Goal: Obtain resource: Obtain resource

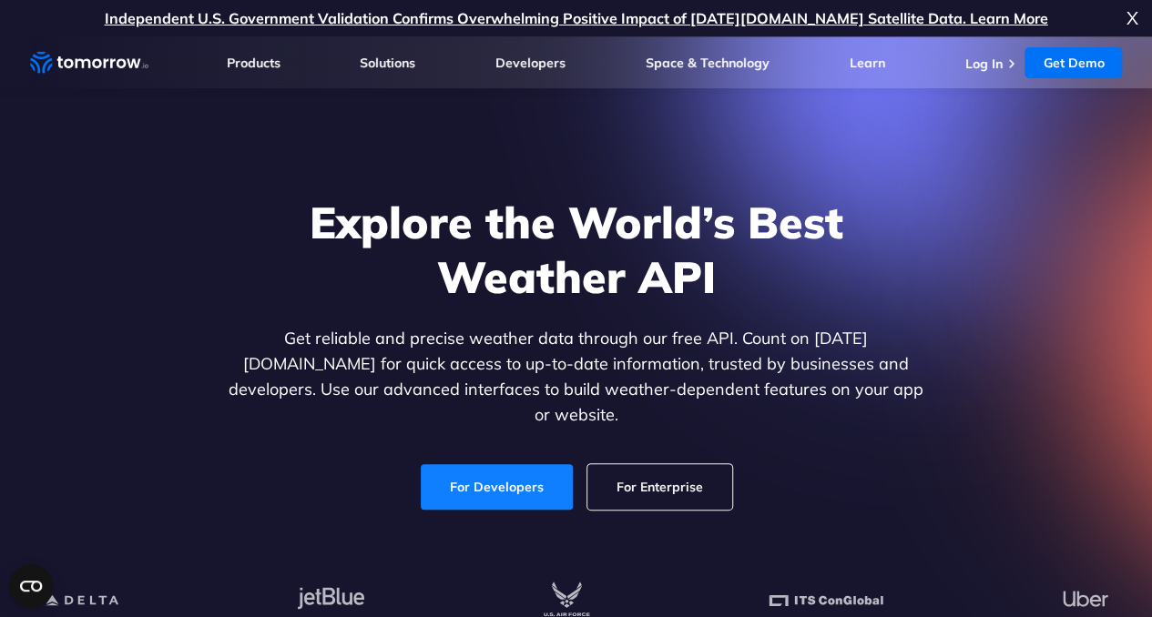
click at [513, 471] on link "For Developers" at bounding box center [497, 487] width 152 height 46
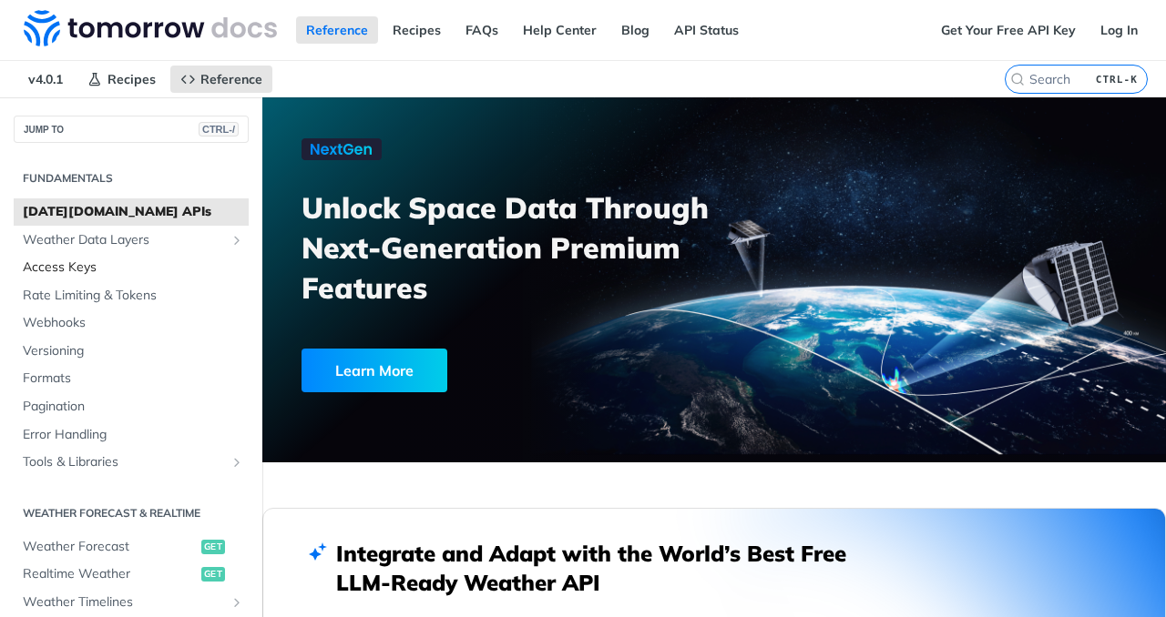
click at [76, 267] on span "Access Keys" at bounding box center [133, 268] width 221 height 18
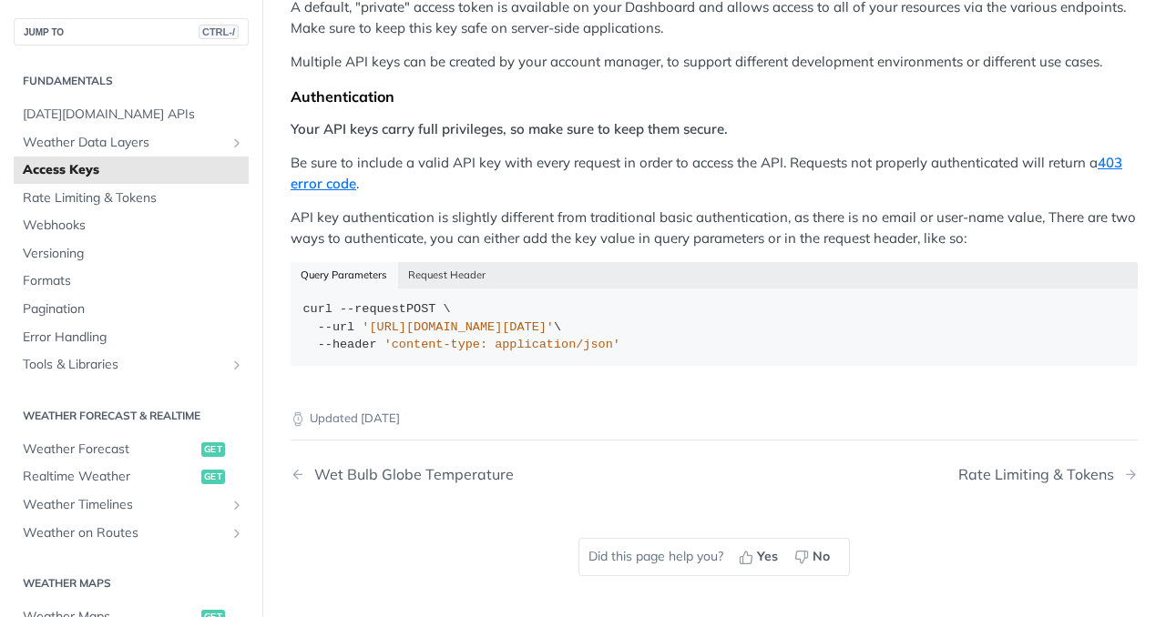
scroll to position [295, 0]
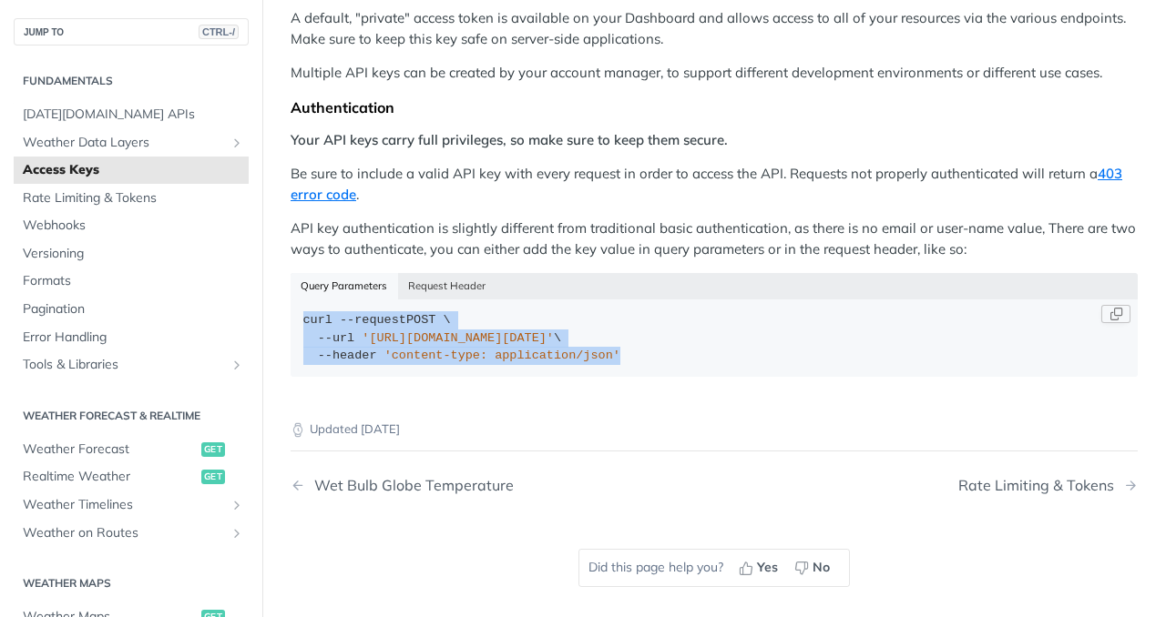
drag, startPoint x: 302, startPoint y: 319, endPoint x: 606, endPoint y: 349, distance: 305.6
click at [606, 349] on div "curl --request POST \ --url '[URL][DOMAIN_NAME][DATE]' \ --header 'content-type…" at bounding box center [714, 338] width 822 height 54
copy div "curl --request POST \ --url '[URL][DOMAIN_NAME][DATE]' \ --header 'content-type…"
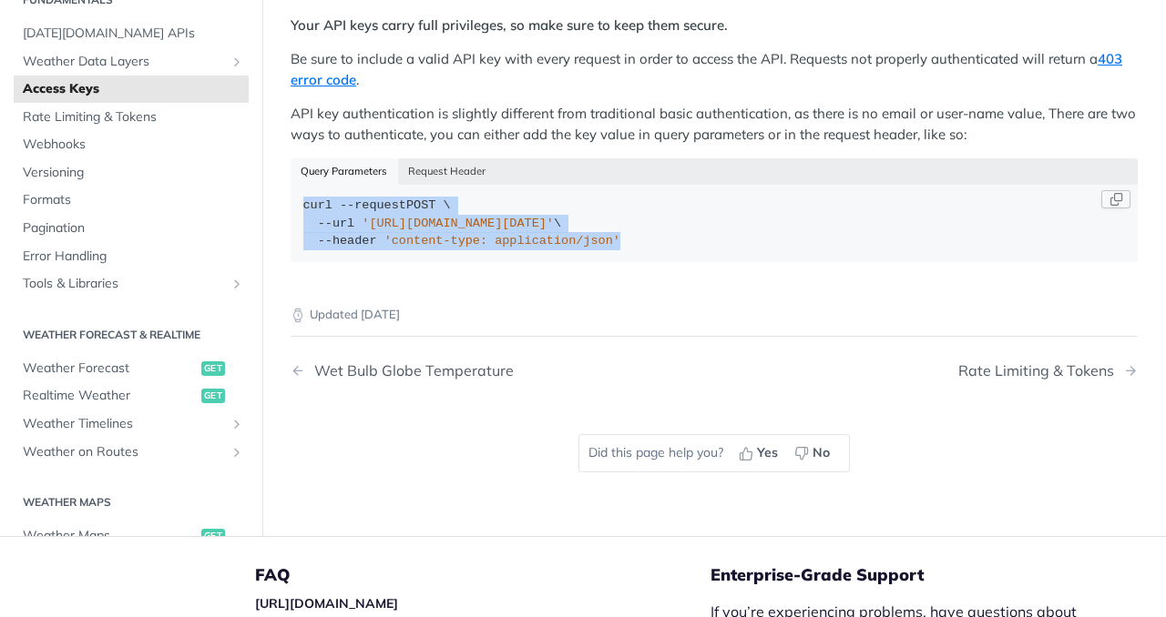
scroll to position [409, 0]
click at [571, 253] on code "curl --request POST \ --url '[URL][DOMAIN_NAME][DATE]' \ --header 'content-type…" at bounding box center [713, 225] width 847 height 78
drag, startPoint x: 598, startPoint y: 242, endPoint x: 295, endPoint y: 191, distance: 307.5
click at [295, 191] on code "curl --request POST \ --url '[URL][DOMAIN_NAME][DATE]' \ --header 'content-type…" at bounding box center [713, 225] width 847 height 78
copy div "curl --request POST \ --url '[URL][DOMAIN_NAME][DATE]' \ --header 'content-type…"
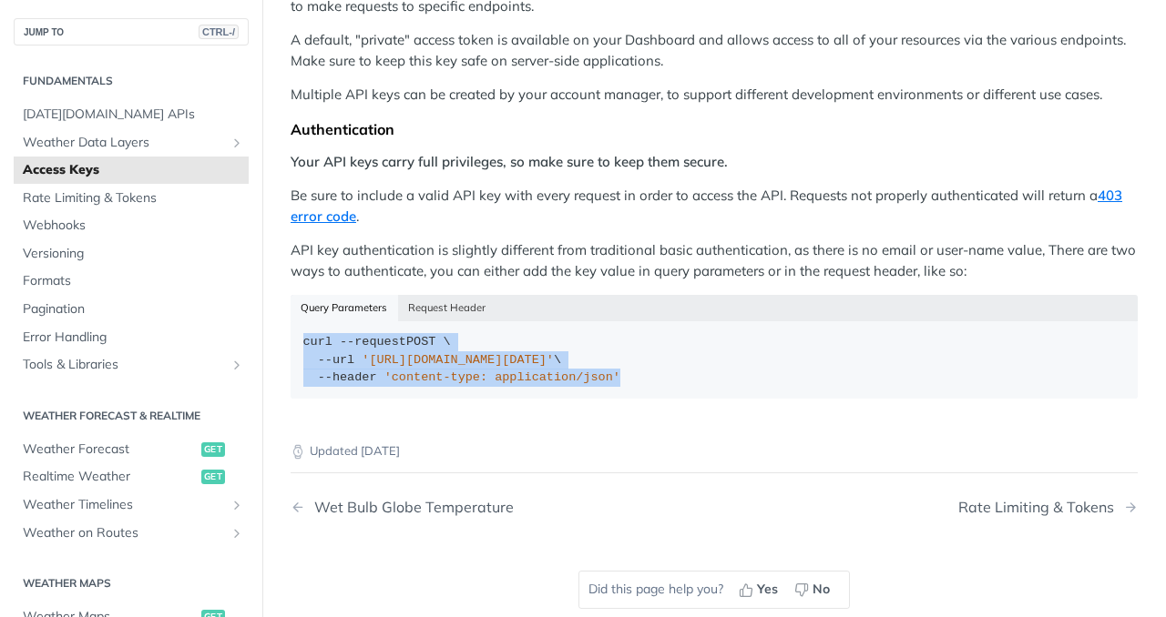
scroll to position [274, 0]
click at [106, 104] on link "[DATE][DOMAIN_NAME] APIs" at bounding box center [131, 114] width 235 height 27
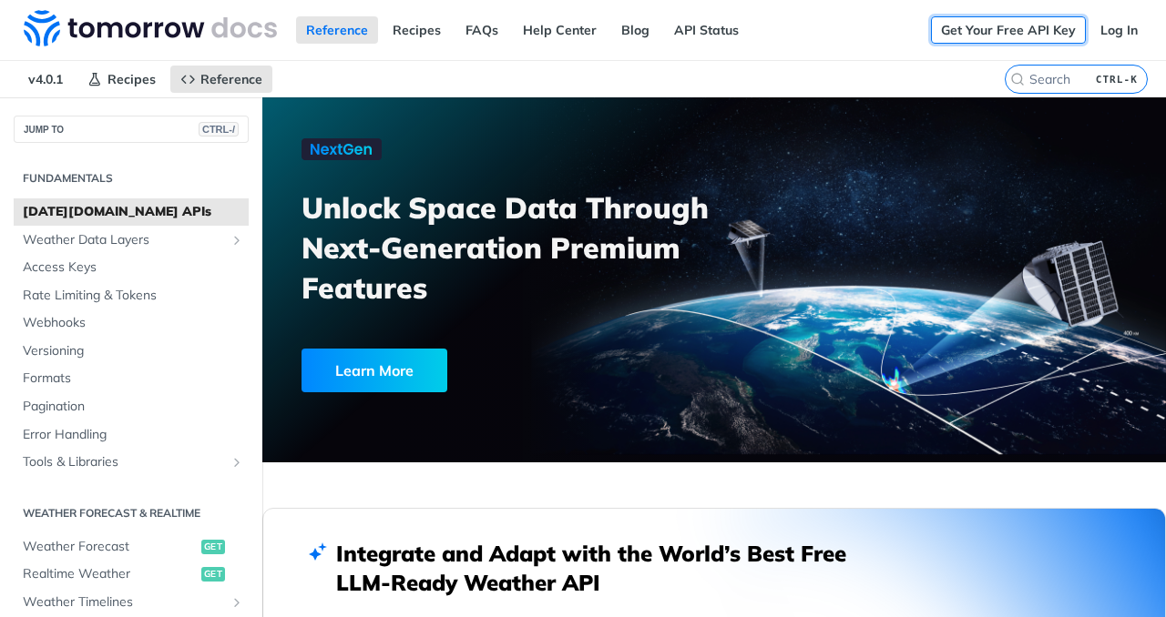
click at [1002, 36] on link "Get Your Free API Key" at bounding box center [1008, 29] width 155 height 27
click at [681, 34] on link "API Status" at bounding box center [706, 29] width 85 height 27
click at [995, 26] on link "Get Your Free API Key" at bounding box center [1008, 29] width 155 height 27
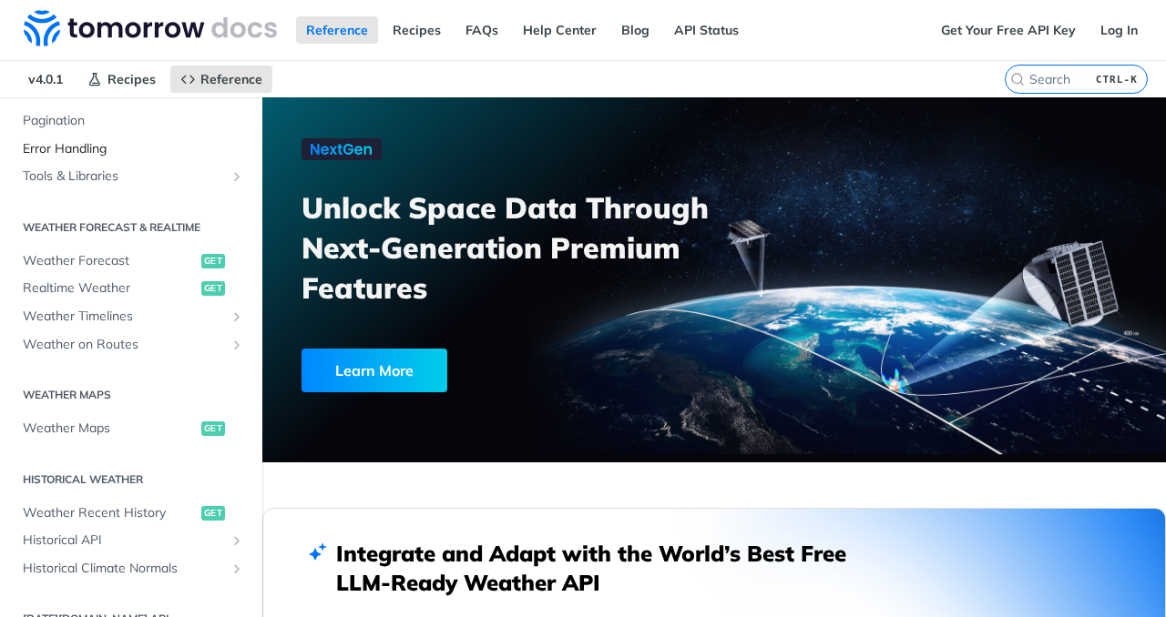
scroll to position [288, 0]
click at [113, 266] on span "Weather Forecast" at bounding box center [110, 259] width 174 height 18
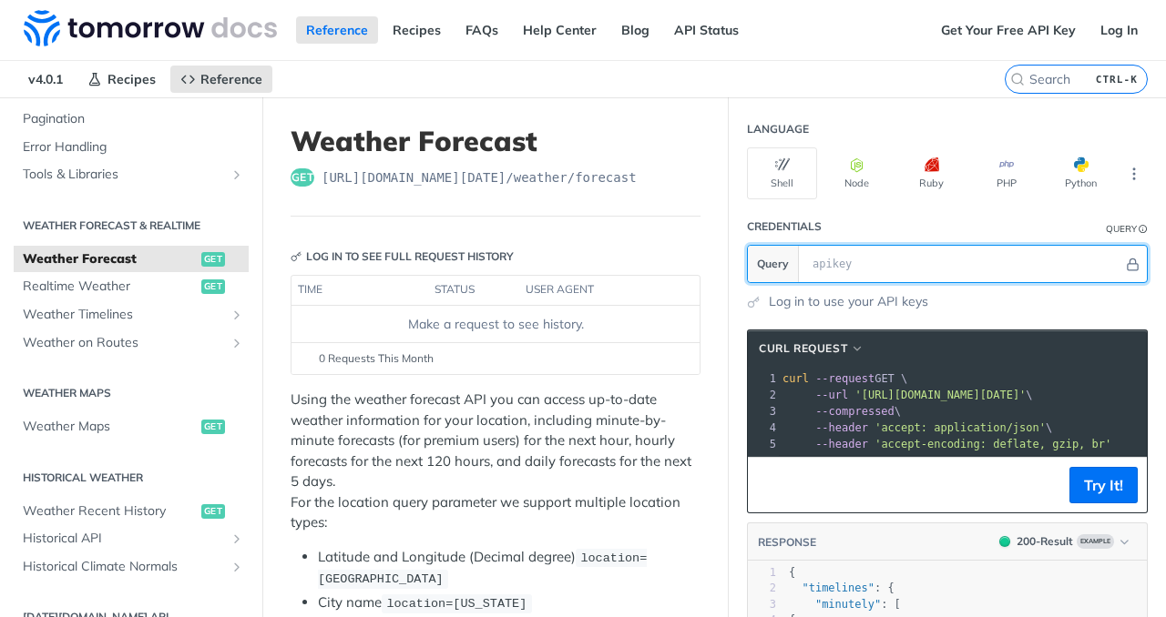
click at [1070, 267] on input "text" at bounding box center [963, 264] width 320 height 36
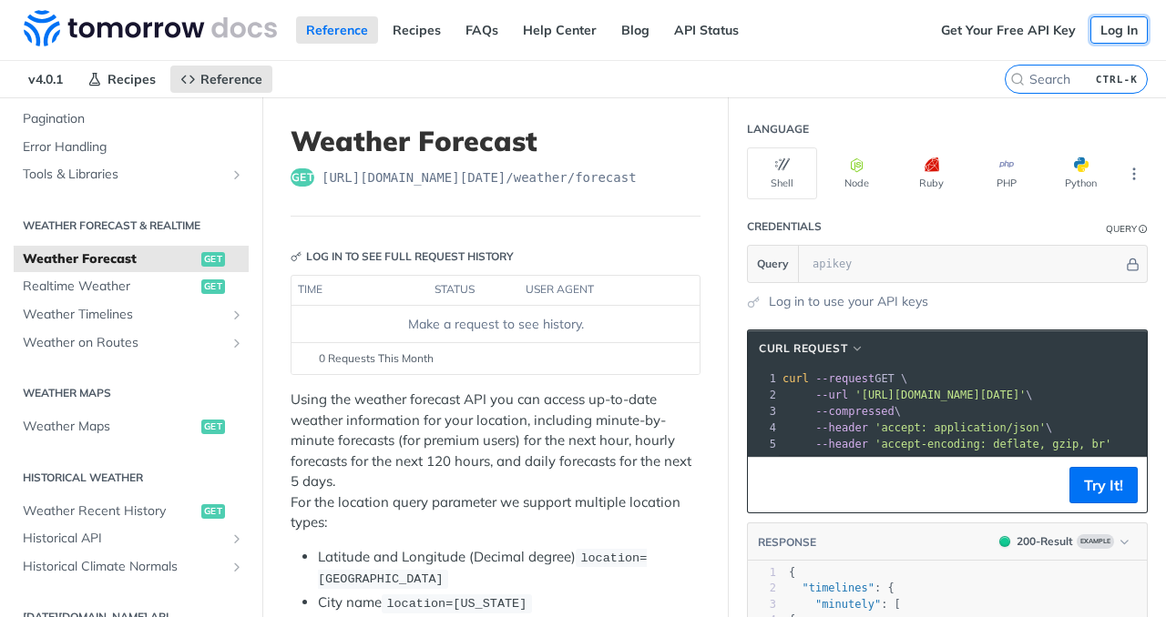
click at [1112, 36] on link "Log In" at bounding box center [1118, 29] width 57 height 27
